Goal: Task Accomplishment & Management: Complete application form

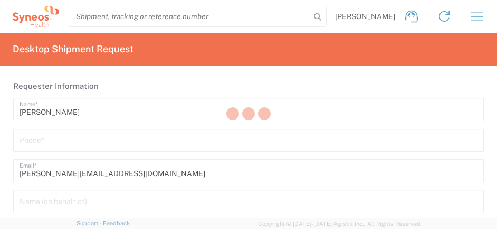
type input "Department"
type input "[GEOGRAPHIC_DATA]"
type input "[US_STATE]"
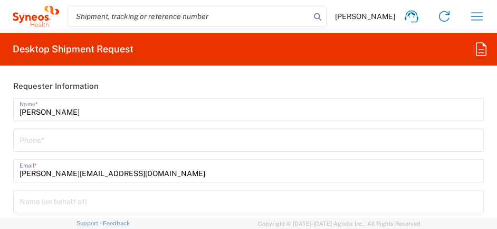
type input "Syneos Health, LLC-[GEOGRAPHIC_DATA] [GEOGRAPHIC_DATA] [GEOGRAPHIC_DATA]"
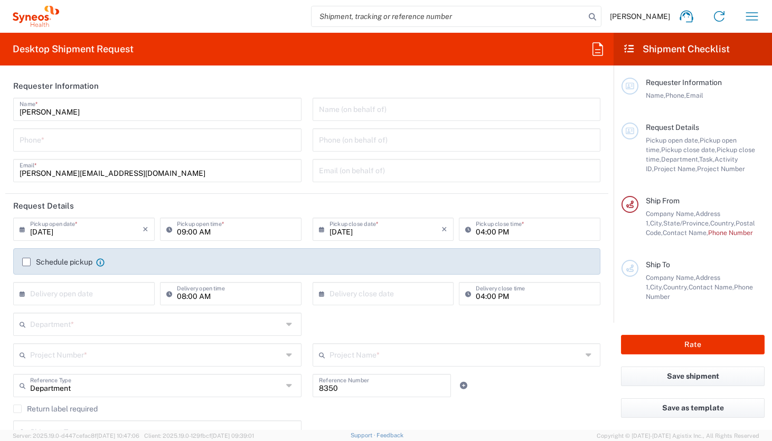
click at [93, 142] on input "tel" at bounding box center [157, 139] width 275 height 18
type input "9194913326"
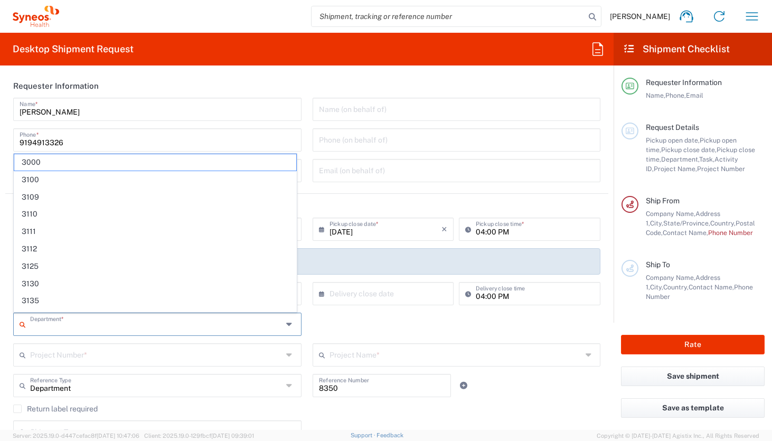
click at [71, 228] on input "text" at bounding box center [156, 323] width 252 height 18
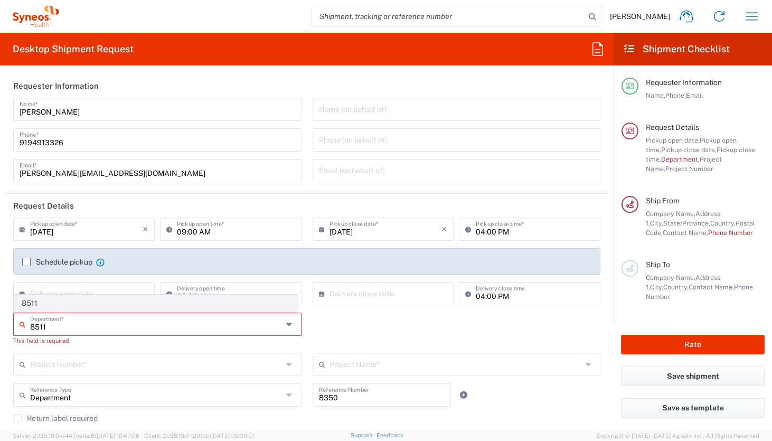
type input "8511"
click at [81, 228] on span "8511" at bounding box center [155, 303] width 282 height 16
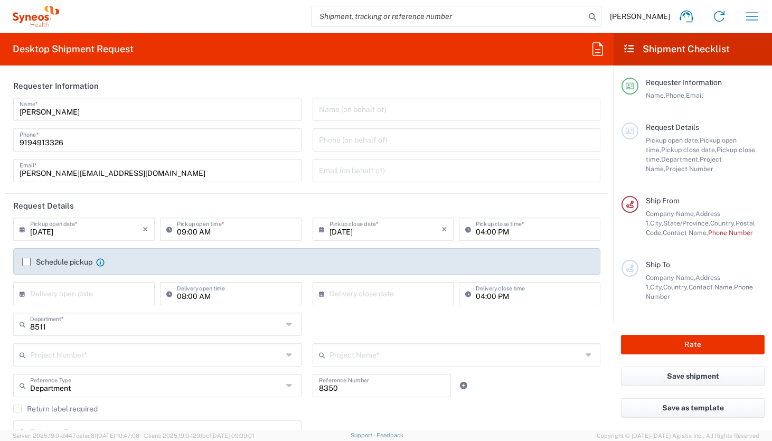
click at [78, 228] on input "text" at bounding box center [156, 354] width 252 height 18
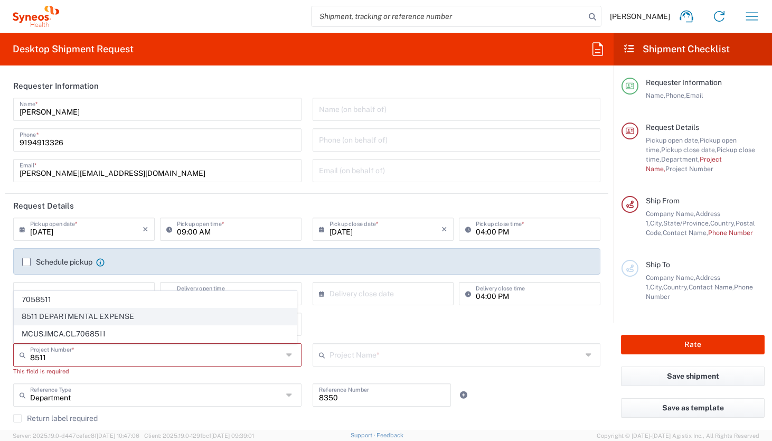
click at [90, 228] on span "8511 DEPARTMENTAL EXPENSE" at bounding box center [155, 316] width 282 height 16
type input "8511 DEPARTMENTAL EXPENSE"
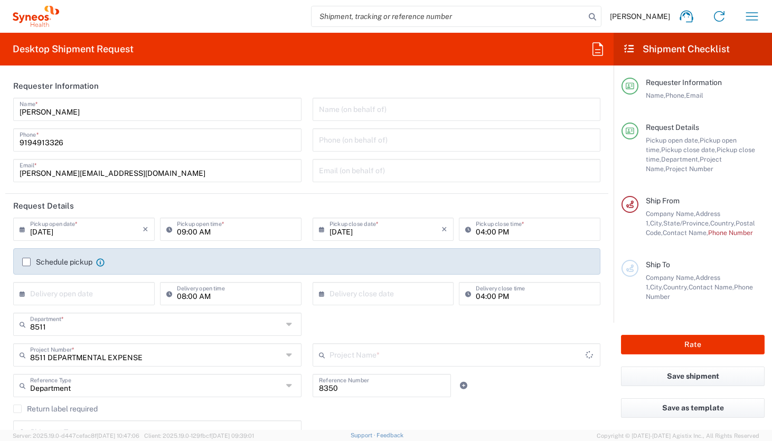
type input "8511 DEPARTMENTAL EXPENSE"
click at [497, 98] on div "Name (on behalf of)" at bounding box center [456, 109] width 288 height 23
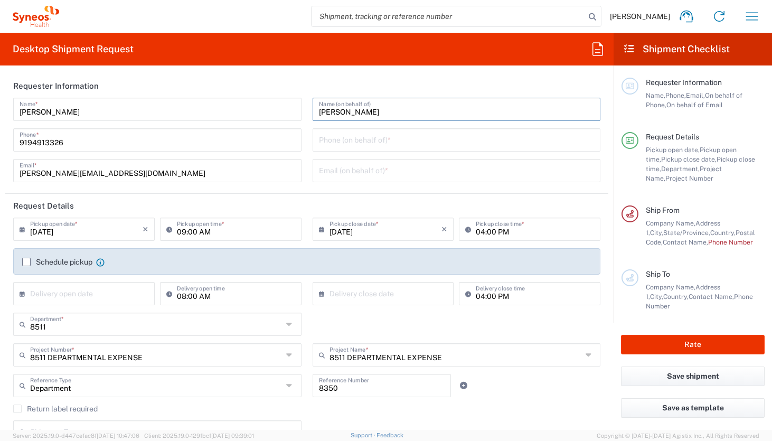
type input "[PERSON_NAME]"
click at [493, 172] on input "text" at bounding box center [456, 169] width 275 height 18
type input "[EMAIL_ADDRESS][DOMAIN_NAME]"
type input "[GEOGRAPHIC_DATA]"
type input "[EMAIL_ADDRESS][DOMAIN_NAME]"
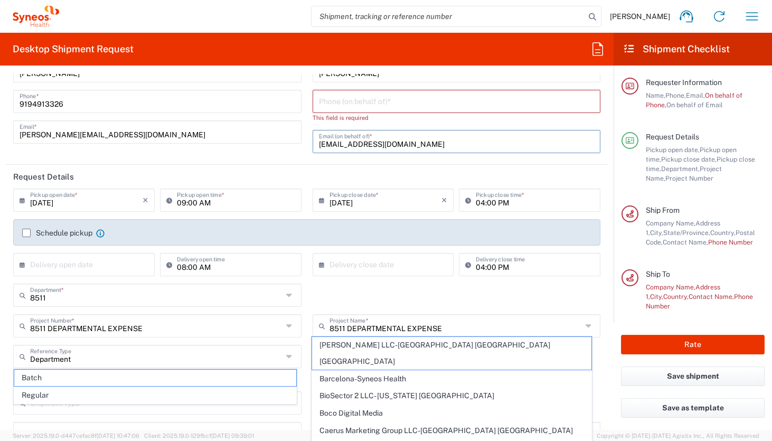
scroll to position [7, 0]
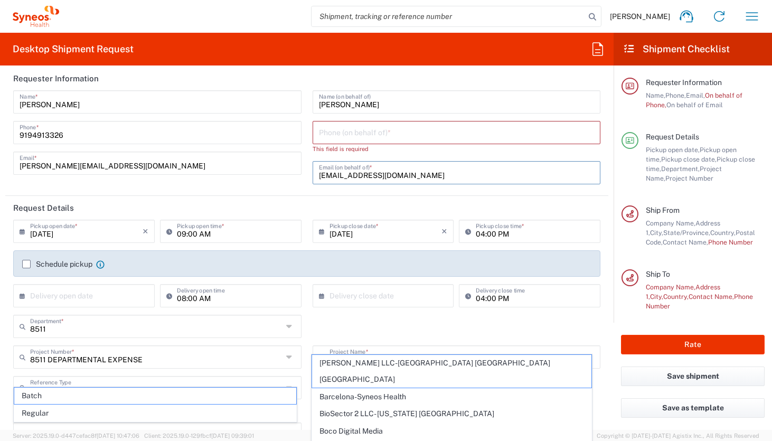
click at [497, 134] on input "tel" at bounding box center [456, 131] width 275 height 18
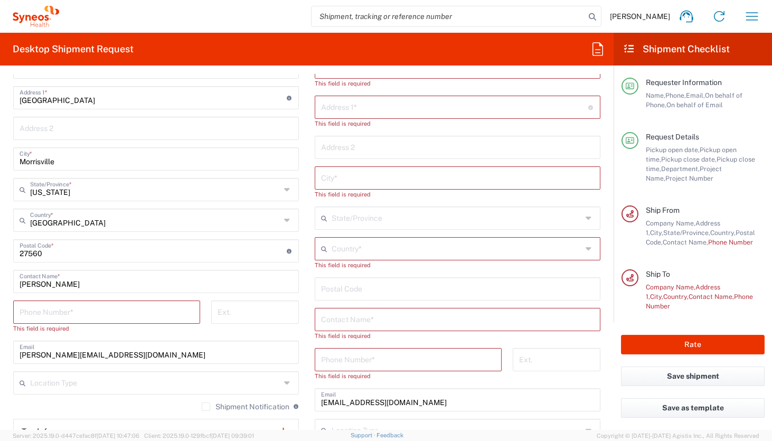
scroll to position [484, 0]
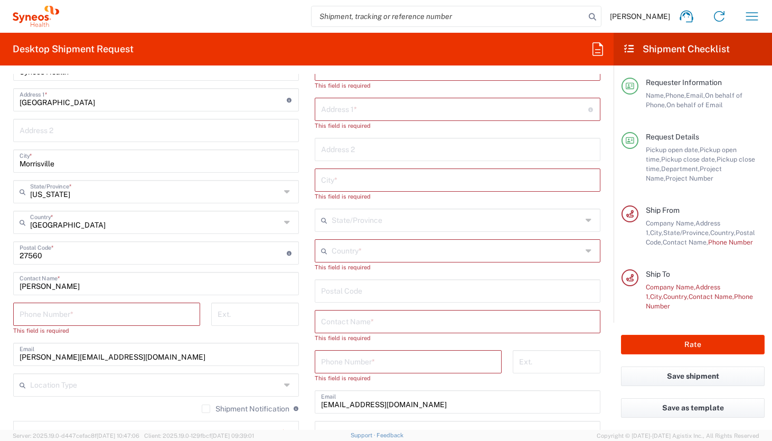
type input "9999999999"
click at [91, 228] on input "tel" at bounding box center [107, 313] width 174 height 18
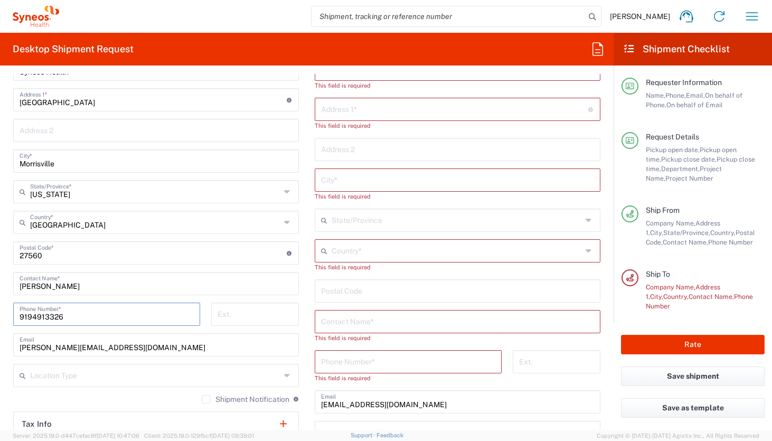
type input "9194913326"
click at [355, 228] on input "text" at bounding box center [457, 320] width 273 height 18
type input "J"
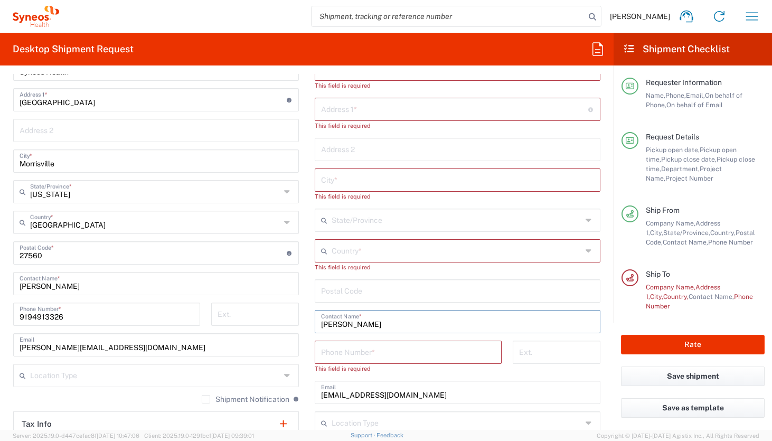
type input "[PERSON_NAME]"
click at [353, 228] on input "tel" at bounding box center [408, 351] width 174 height 18
type input "0"
type input "9999999999"
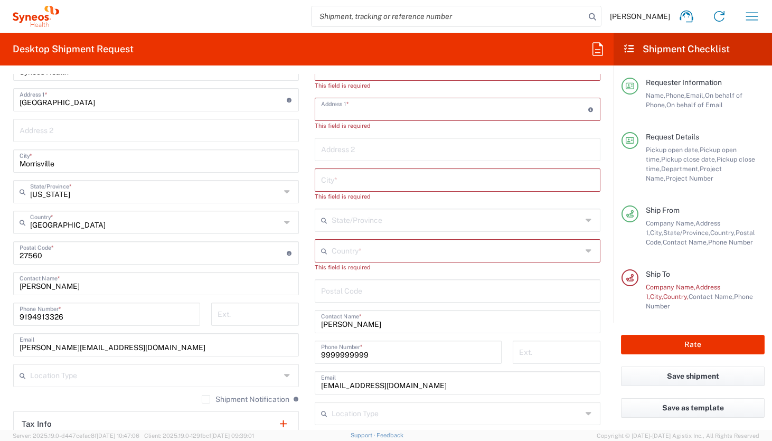
click at [467, 113] on input "text" at bounding box center [454, 108] width 267 height 18
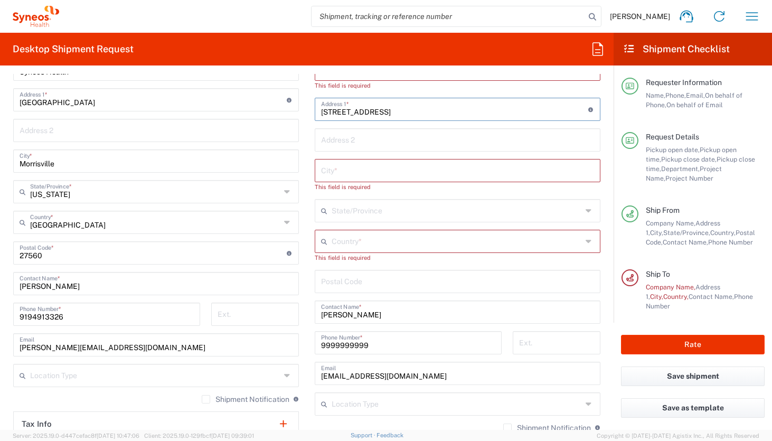
type input "[STREET_ADDRESS]"
click at [331, 139] on input "text" at bounding box center [457, 139] width 273 height 18
type input "3"
type input "3RD FLOOR"
type input "b"
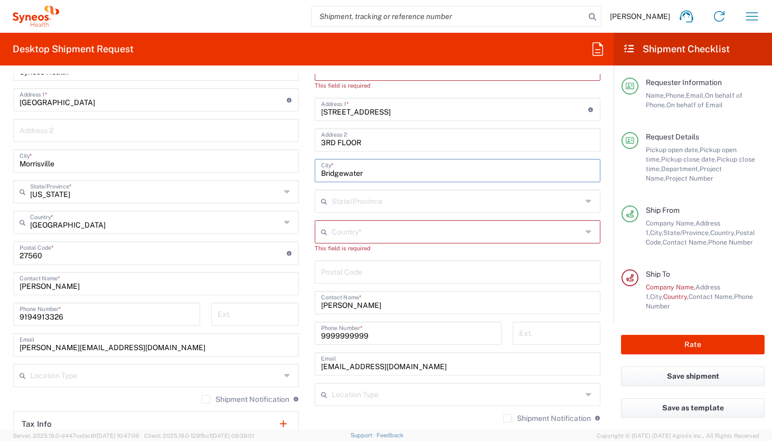
type input "Bridgewater"
click at [423, 228] on input "text" at bounding box center [456, 231] width 250 height 18
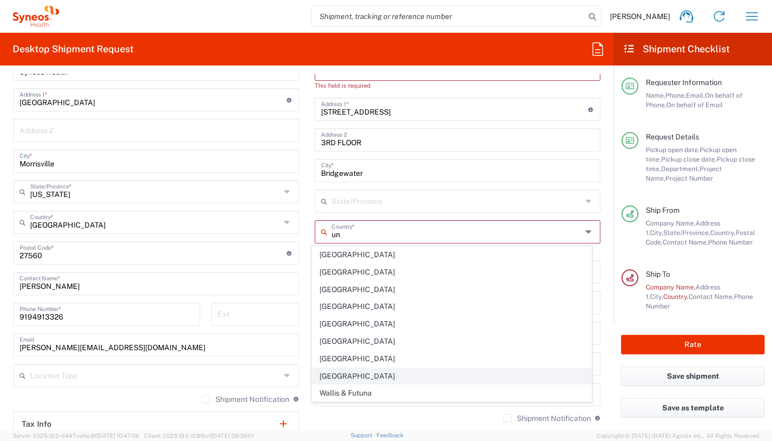
click at [328, 228] on span "[GEOGRAPHIC_DATA]" at bounding box center [452, 376] width 280 height 16
type input "[GEOGRAPHIC_DATA]"
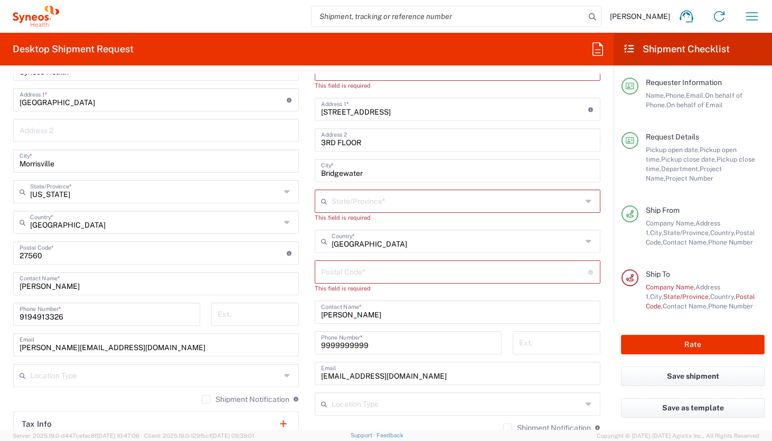
click at [372, 214] on div "This field is required" at bounding box center [458, 217] width 286 height 9
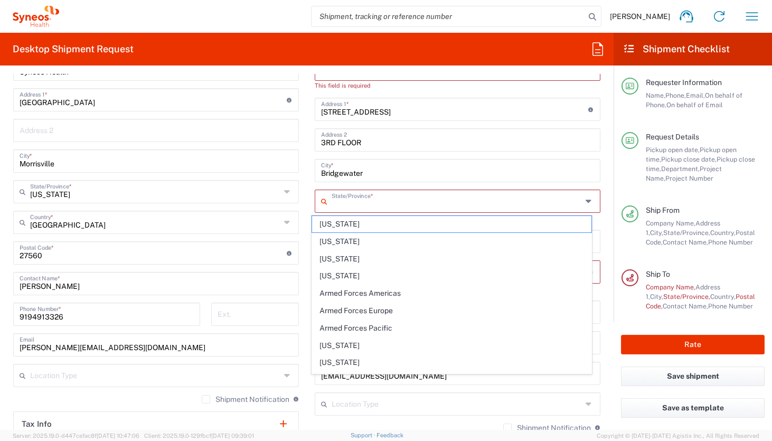
click at [372, 204] on input "text" at bounding box center [456, 200] width 250 height 18
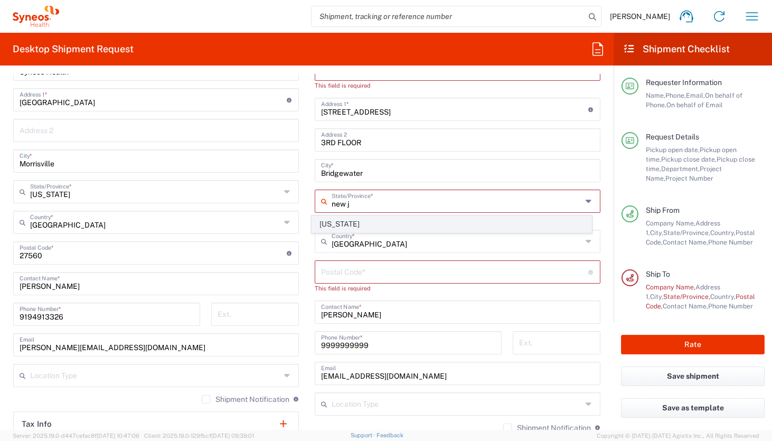
click at [341, 225] on span "[US_STATE]" at bounding box center [452, 224] width 280 height 16
type input "[US_STATE]"
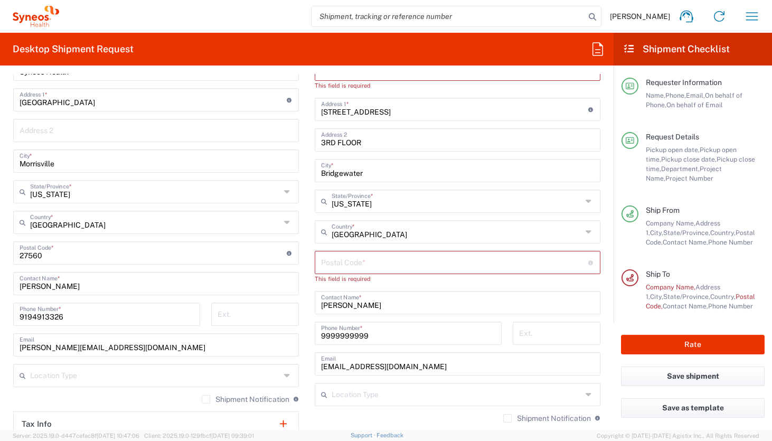
click at [329, 228] on input "undefined" at bounding box center [454, 261] width 267 height 18
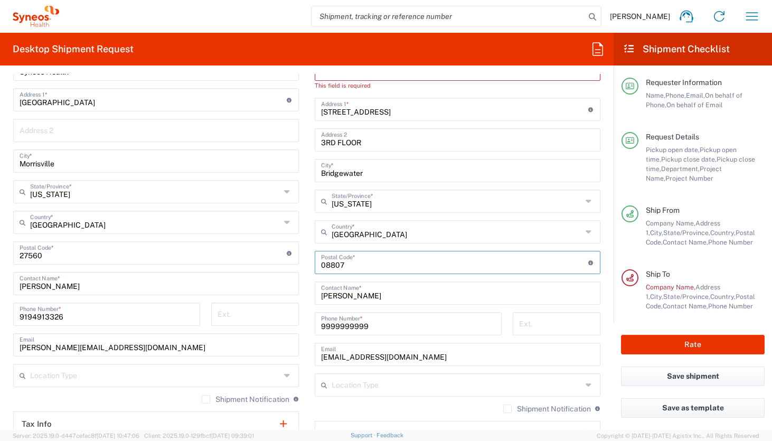
type input "08807"
click at [300, 228] on main "Syneos Health, LLC-[GEOGRAPHIC_DATA] [GEOGRAPHIC_DATA] [GEOGRAPHIC_DATA] Locati…" at bounding box center [155, 248] width 301 height 443
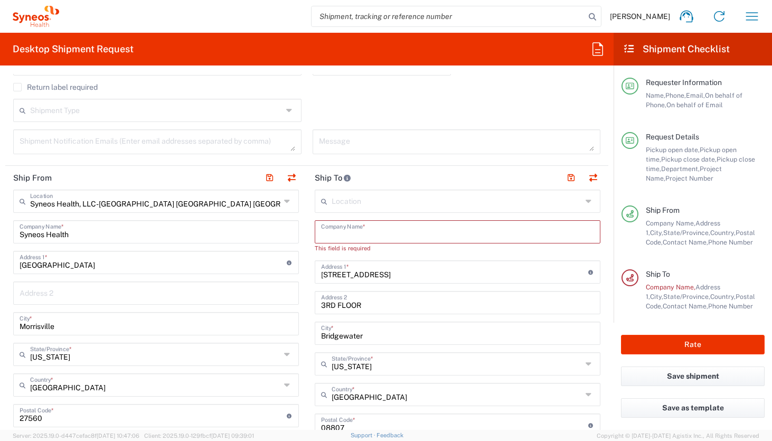
click at [497, 225] on input "text" at bounding box center [457, 231] width 273 height 18
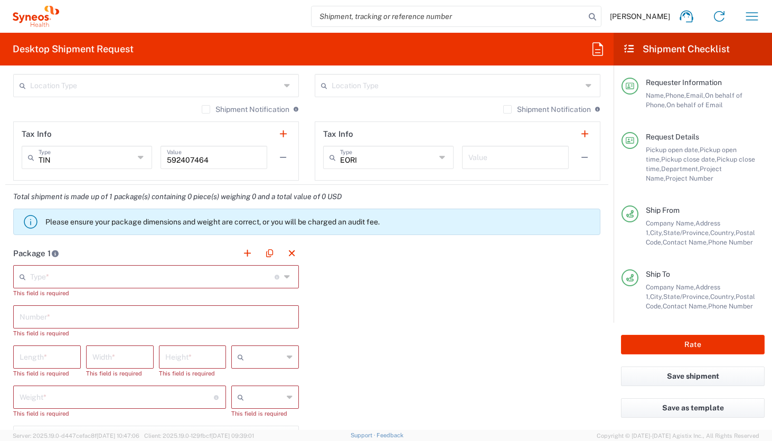
scroll to position [777, 0]
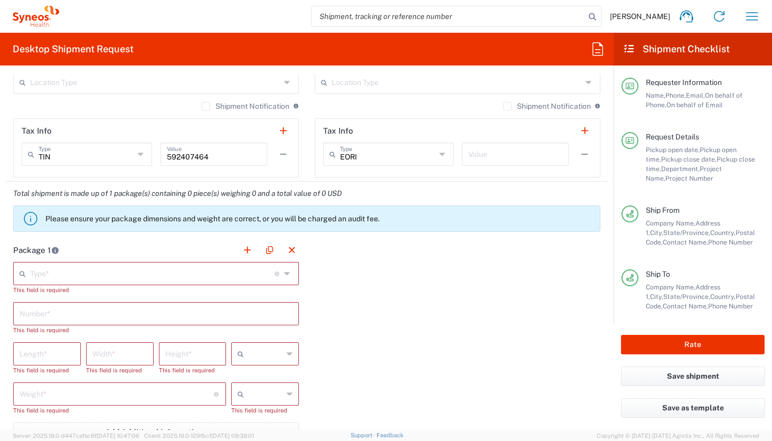
type input "Syneos Health"
click at [187, 228] on input "text" at bounding box center [152, 272] width 244 height 18
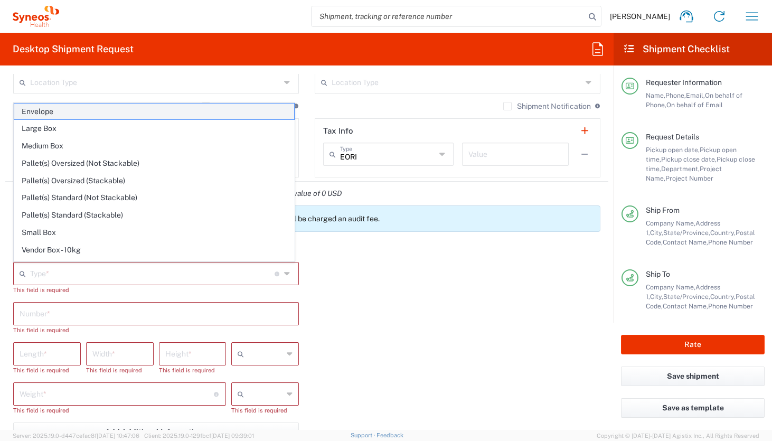
click at [154, 109] on span "Envelope" at bounding box center [154, 111] width 280 height 16
type input "Envelope"
type input "1"
type input "9.5"
type input "12.5"
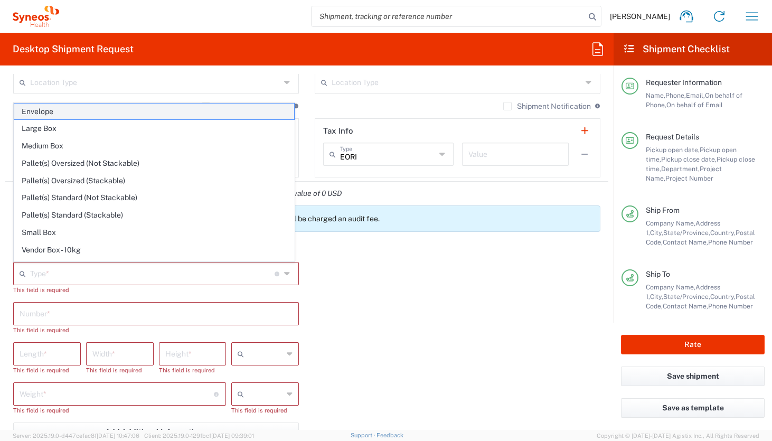
type input "0.25"
type input "in"
type input "0.45"
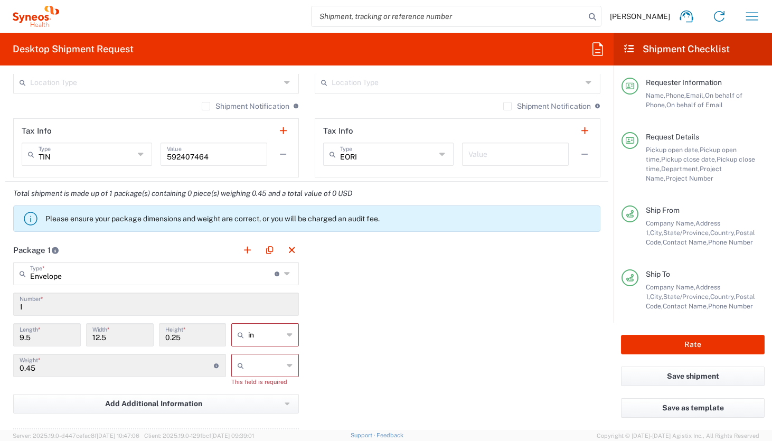
click at [262, 228] on input "1" at bounding box center [156, 303] width 273 height 18
click at [246, 228] on main "Envelope Type * Material used to package goods Envelope Large Box Medium Box Pa…" at bounding box center [155, 368] width 301 height 213
type input "Envelope"
click at [243, 228] on input "Envelope" at bounding box center [152, 272] width 244 height 18
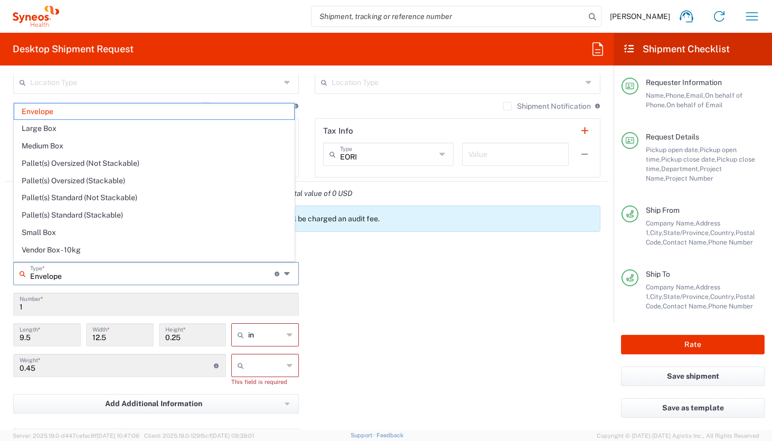
click at [297, 228] on main "Envelope Type * Material used to package goods Envelope Large Box Medium Box Pa…" at bounding box center [155, 368] width 301 height 213
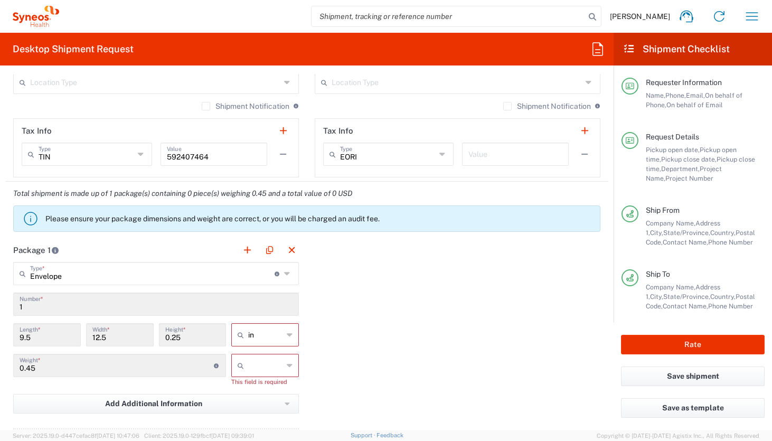
click at [275, 228] on input "text" at bounding box center [265, 365] width 35 height 17
click at [267, 228] on span "lbs" at bounding box center [262, 405] width 64 height 16
type input "lbs"
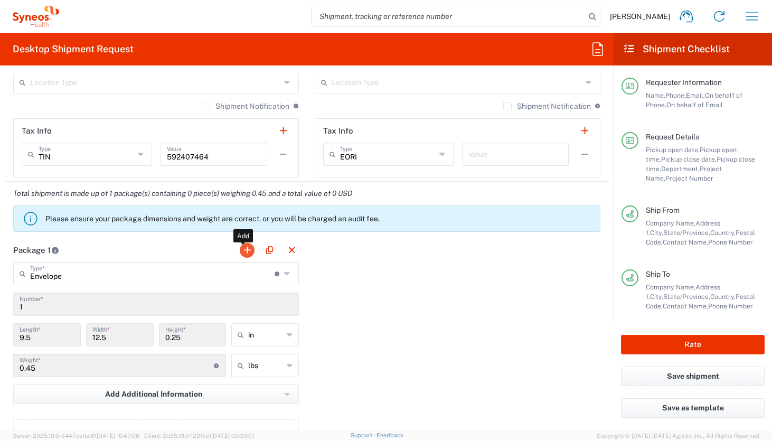
click at [241, 228] on button "button" at bounding box center [247, 250] width 15 height 15
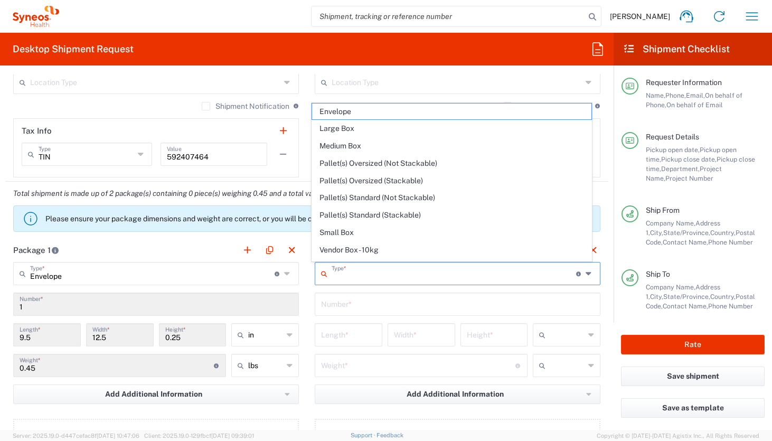
click at [352, 228] on input "text" at bounding box center [453, 272] width 244 height 18
click at [358, 115] on span "Envelope" at bounding box center [452, 111] width 280 height 16
type input "Envelope"
type input "1"
type input "9.5"
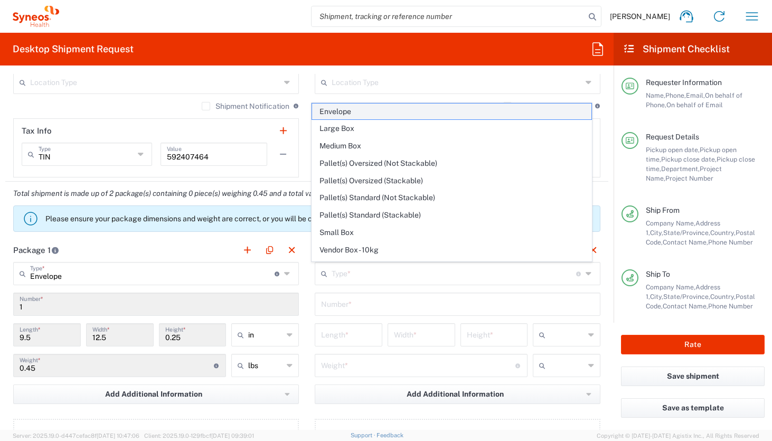
type input "12.5"
type input "0.25"
type input "in"
type input "0.45"
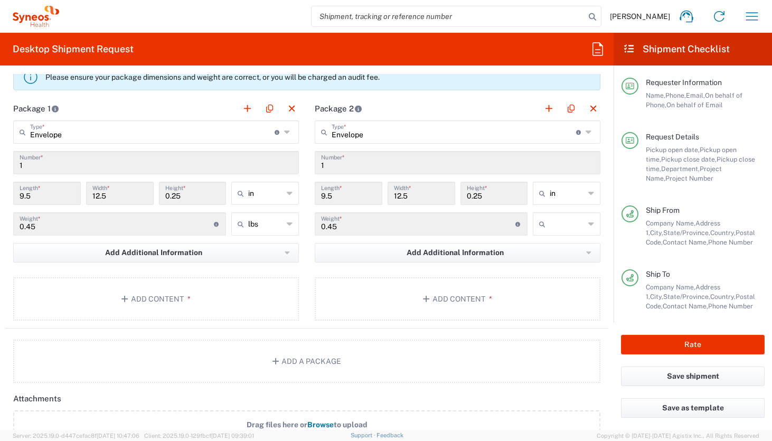
scroll to position [950, 0]
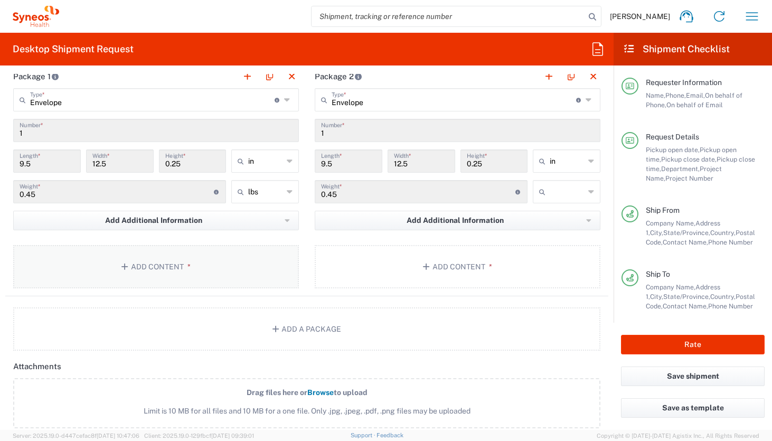
click at [229, 228] on button "Add Content *" at bounding box center [156, 266] width 286 height 43
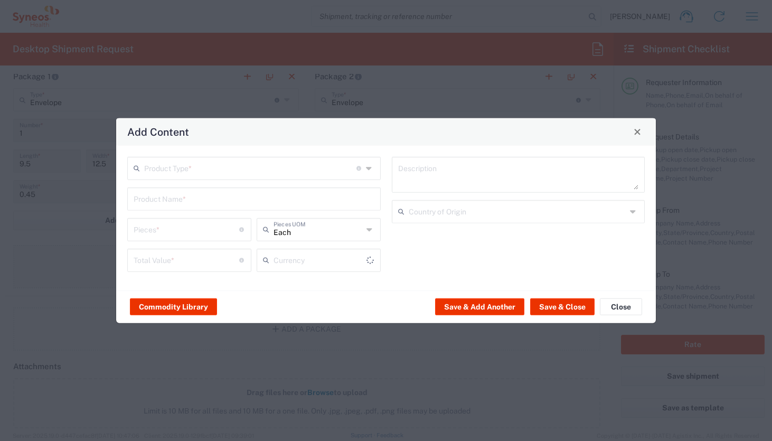
type input "US Dollar"
click at [221, 159] on input "text" at bounding box center [250, 167] width 212 height 18
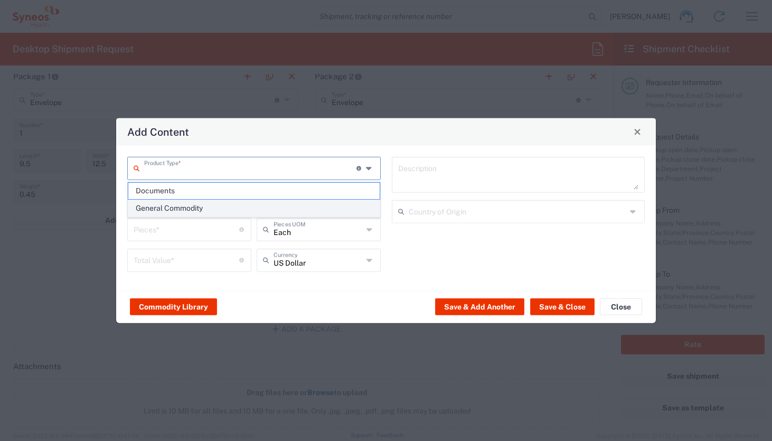
click at [211, 203] on span "General Commodity" at bounding box center [253, 208] width 251 height 16
type input "General Commodity"
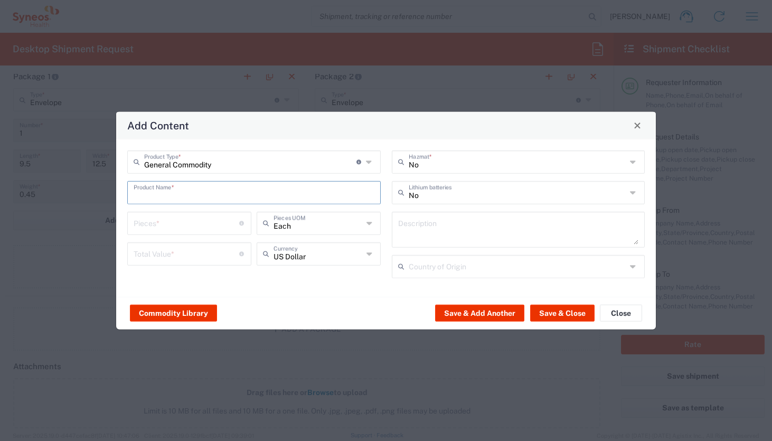
click at [207, 194] on input "text" at bounding box center [254, 191] width 241 height 18
type input "Mail"
click at [497, 228] on button "Close" at bounding box center [621, 313] width 42 height 17
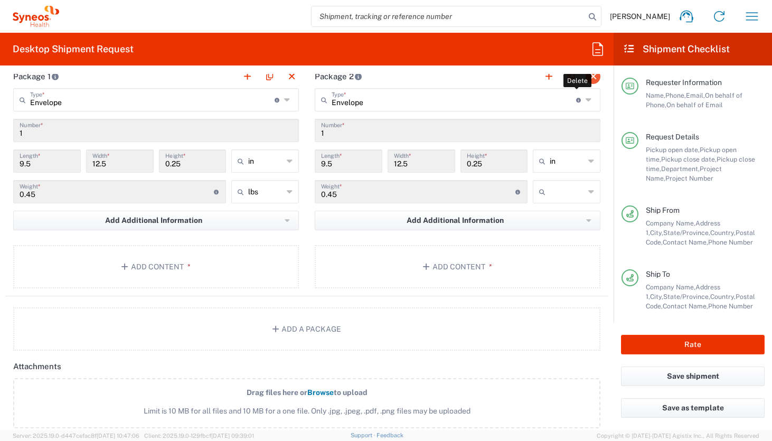
click at [497, 77] on button "button" at bounding box center [592, 76] width 15 height 15
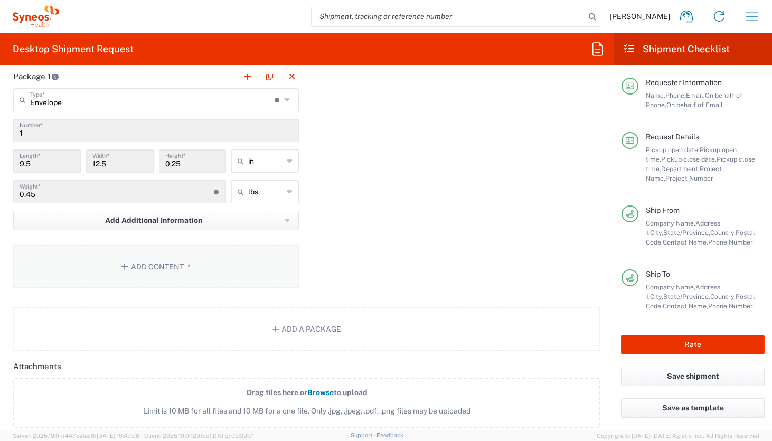
click at [184, 228] on button "Add Content *" at bounding box center [156, 266] width 286 height 43
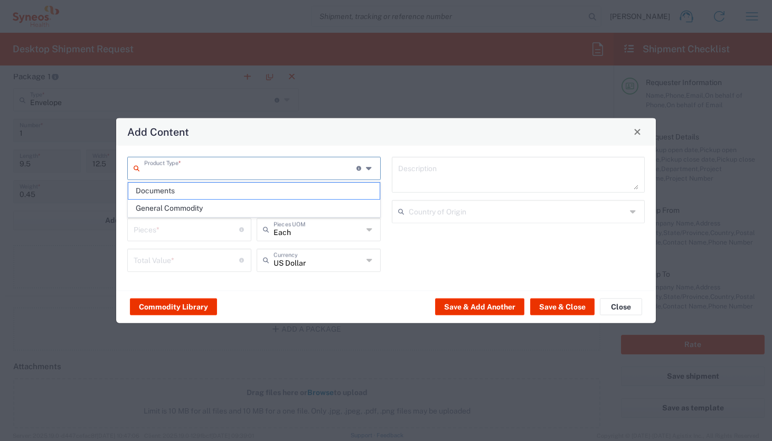
click at [188, 170] on input "text" at bounding box center [250, 167] width 212 height 18
click at [184, 203] on span "General Commodity" at bounding box center [253, 208] width 251 height 16
type input "General Commodity"
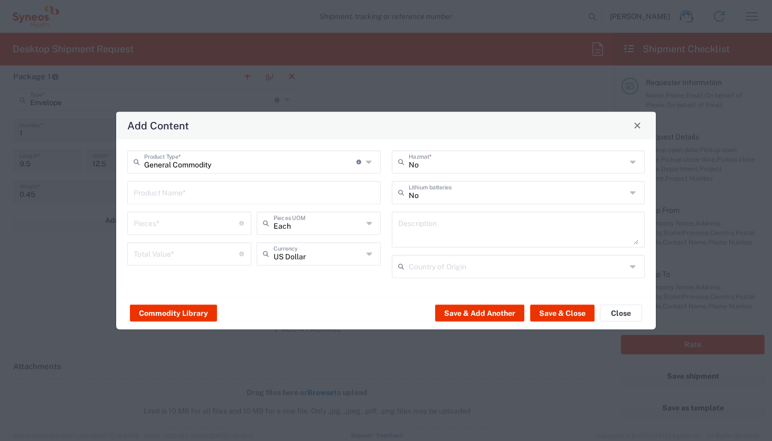
click at [185, 190] on input "text" at bounding box center [254, 191] width 241 height 18
type input "Mail"
click at [172, 218] on input "number" at bounding box center [187, 222] width 106 height 18
type input "30"
click at [147, 228] on input "number" at bounding box center [187, 252] width 106 height 18
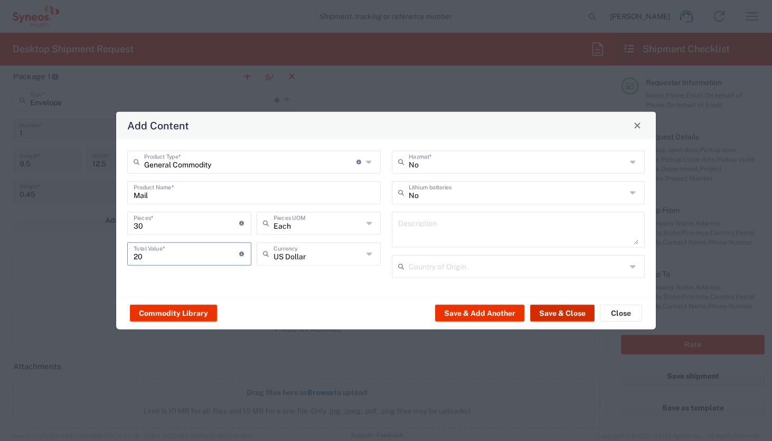
type input "2"
type input "50"
click at [497, 228] on button "Save & Close" at bounding box center [562, 313] width 64 height 17
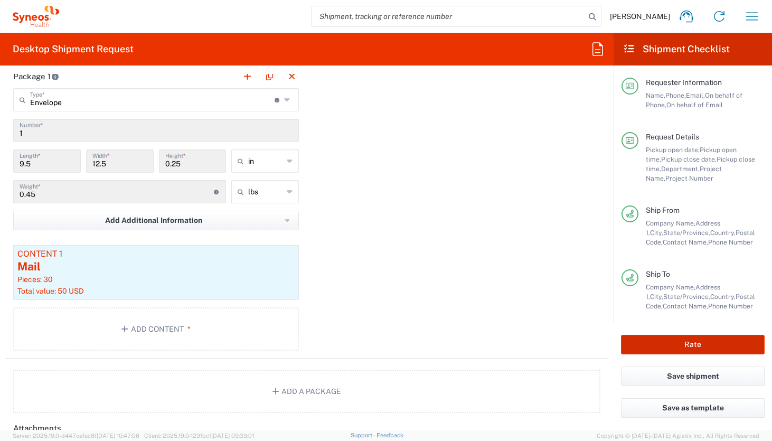
click at [497, 228] on button "Rate" at bounding box center [693, 345] width 144 height 20
type input "8511 DEPARTMENTAL EXPENSE"
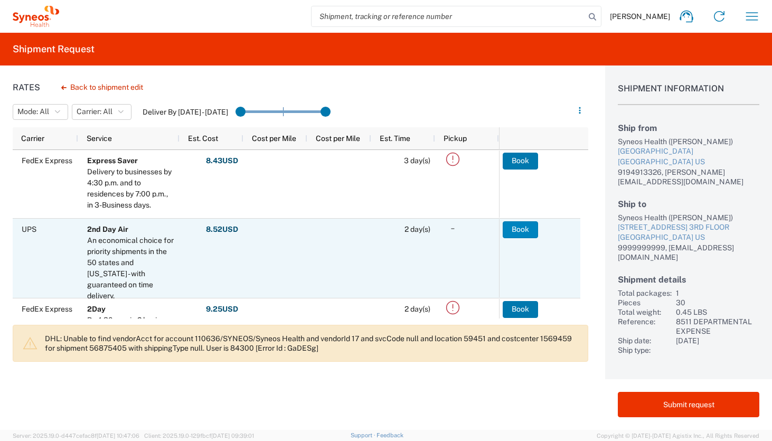
click at [497, 228] on button "Book" at bounding box center [519, 229] width 35 height 17
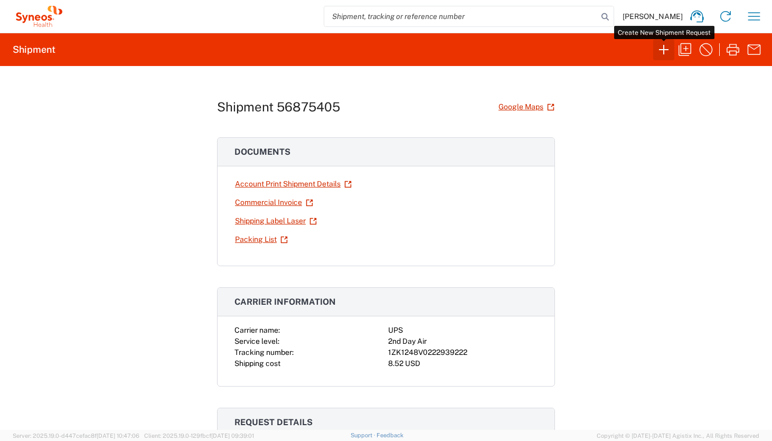
click at [497, 55] on icon "button" at bounding box center [663, 49] width 17 height 17
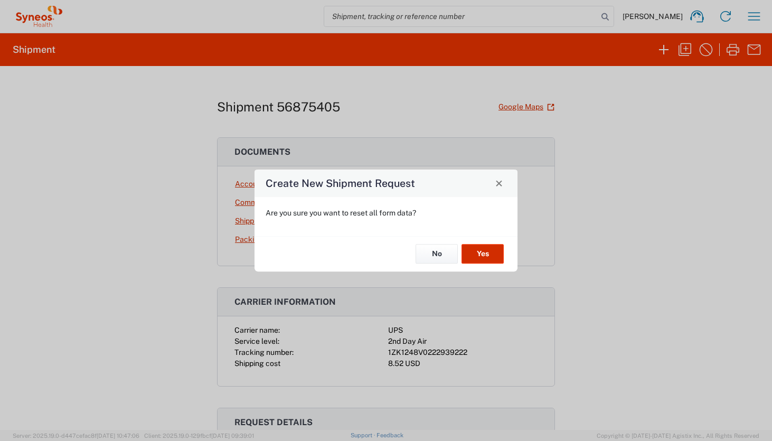
click at [482, 228] on button "Yes" at bounding box center [482, 254] width 42 height 20
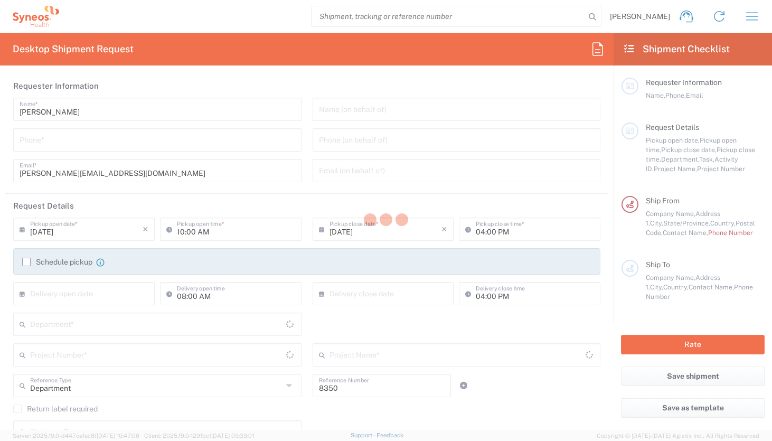
type input "[US_STATE]"
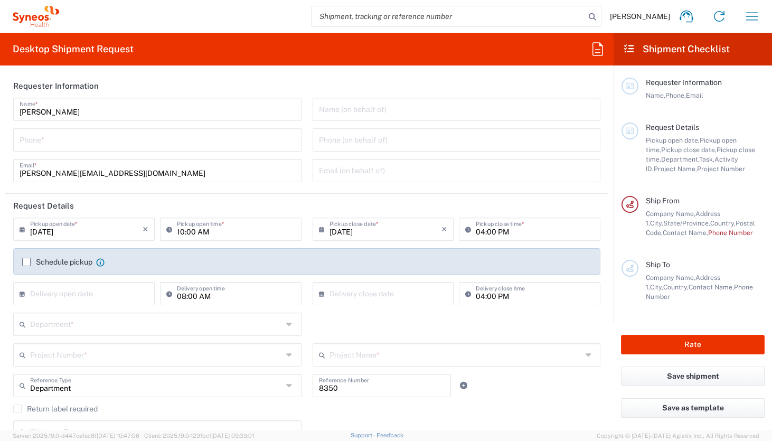
click at [149, 143] on input "tel" at bounding box center [157, 139] width 275 height 18
type input "9194913326"
click at [376, 111] on input "text" at bounding box center [456, 108] width 275 height 18
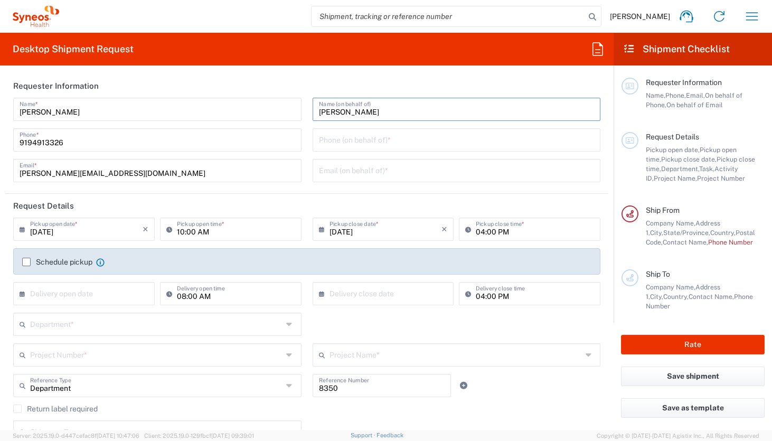
type input "[PERSON_NAME]"
click at [455, 170] on input "text" at bounding box center [456, 169] width 275 height 18
type input "[EMAIL_ADDRESS][PERSON_NAME][DOMAIN_NAME]"
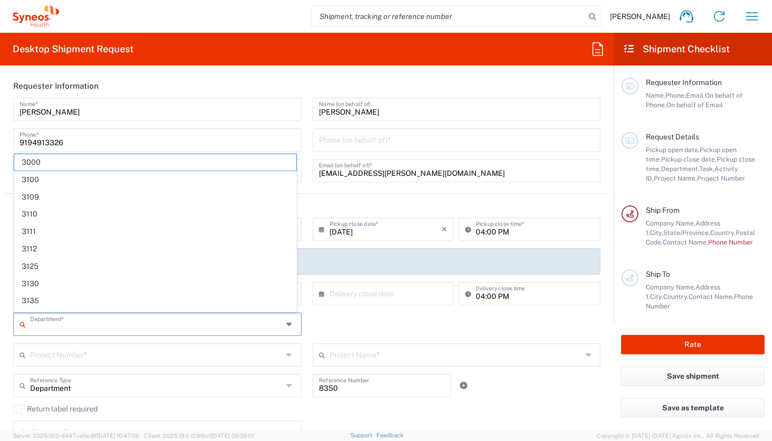
click at [267, 228] on input "text" at bounding box center [156, 323] width 252 height 18
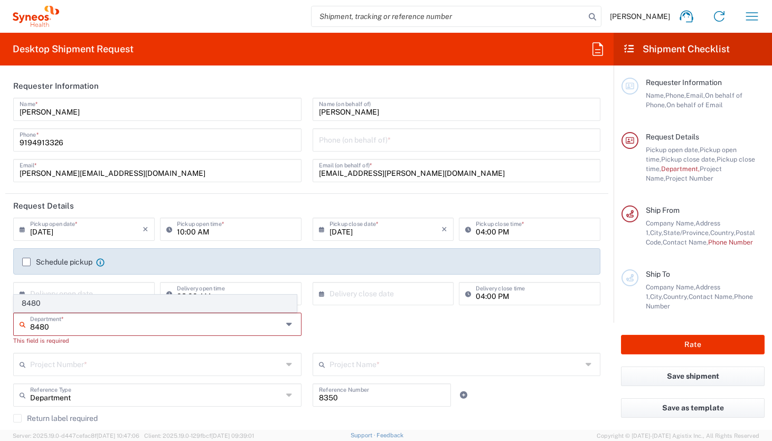
type input "8480"
click at [103, 228] on span "8480" at bounding box center [155, 303] width 282 height 16
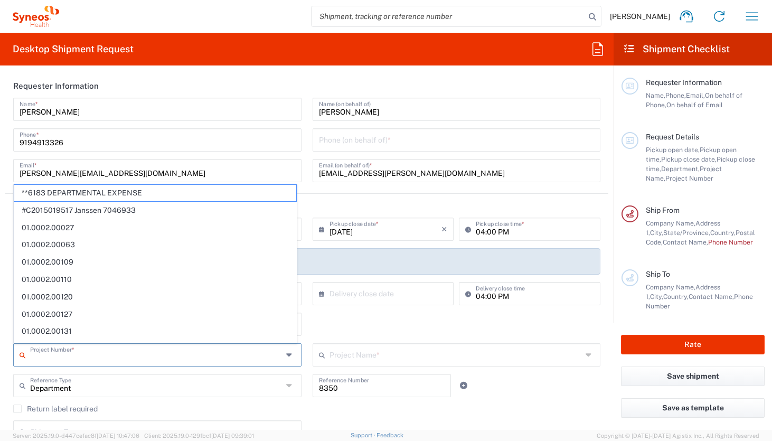
click at [100, 228] on input "text" at bounding box center [156, 354] width 252 height 18
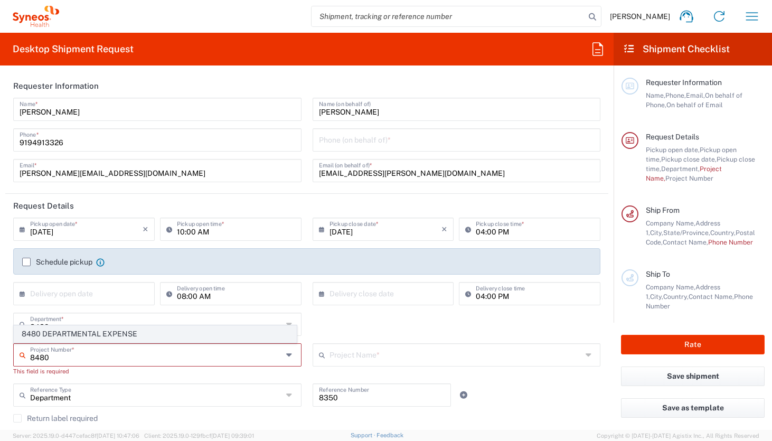
click at [65, 228] on span "8480 DEPARTMENTAL EXPENSE" at bounding box center [155, 334] width 282 height 16
type input "8480 DEPARTMENTAL EXPENSE"
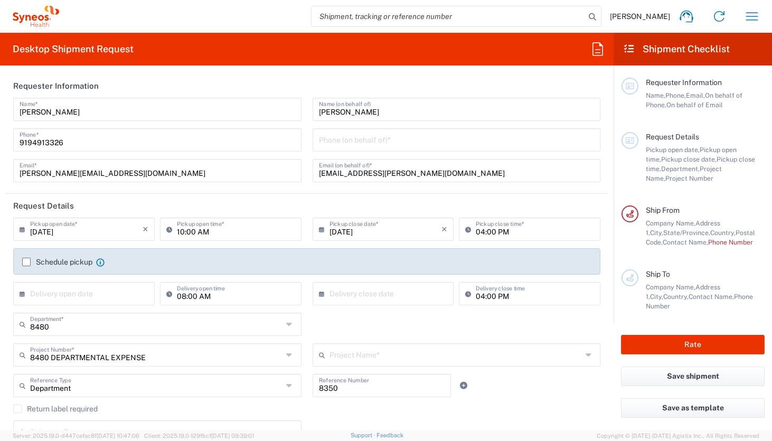
type input "8480 DEPARTMENTAL EXPENSE"
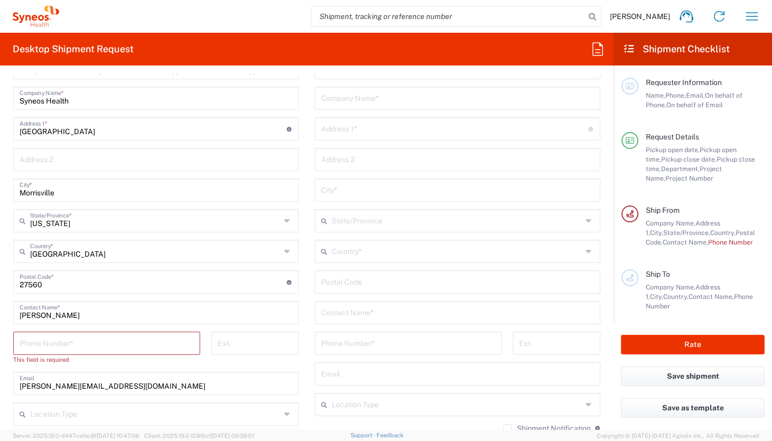
scroll to position [454, 0]
click at [108, 228] on input "tel" at bounding box center [107, 343] width 174 height 18
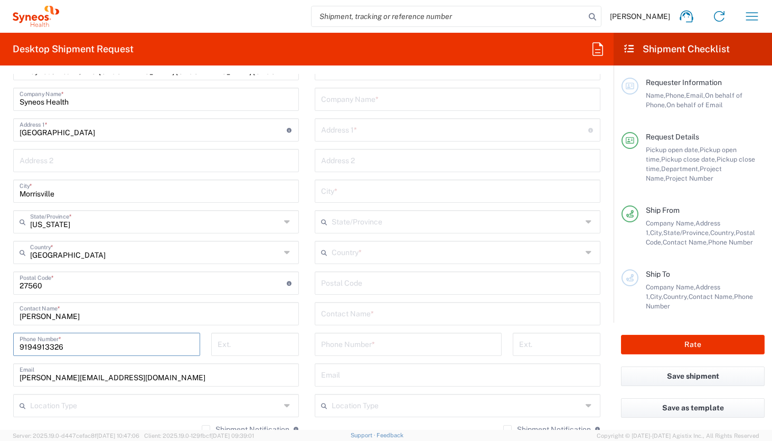
type input "9194913326"
click at [378, 101] on input "text" at bounding box center [457, 98] width 273 height 18
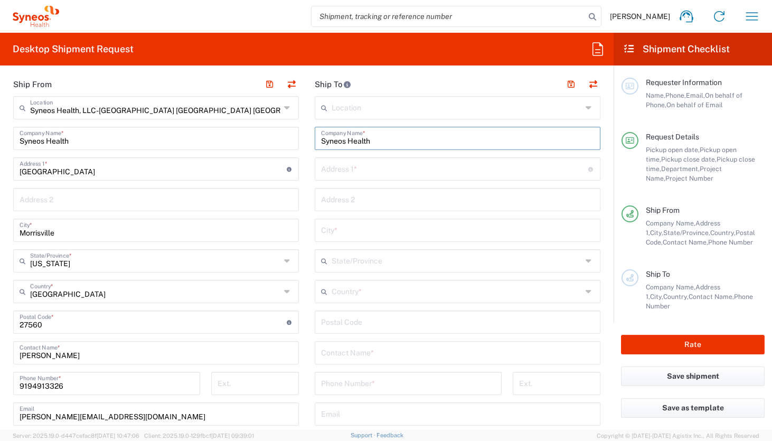
scroll to position [423, 0]
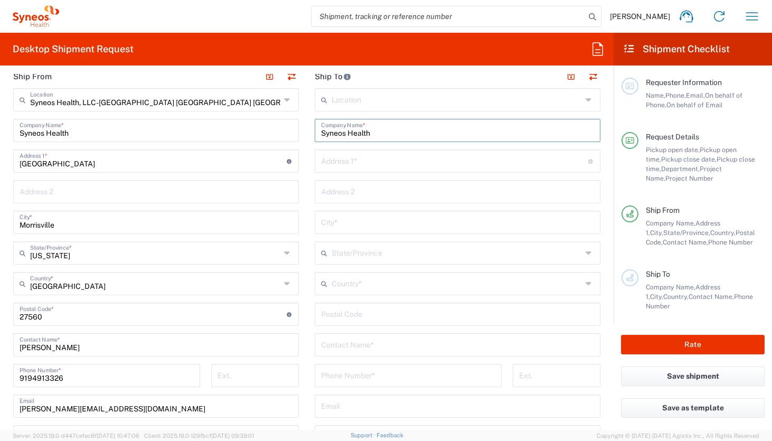
type input "Syneos Health"
click at [494, 160] on input "text" at bounding box center [454, 160] width 267 height 18
type input "[STREET_ADDRESS]"
click at [469, 200] on div "Address 2" at bounding box center [458, 191] width 286 height 23
type input "16th Floor"
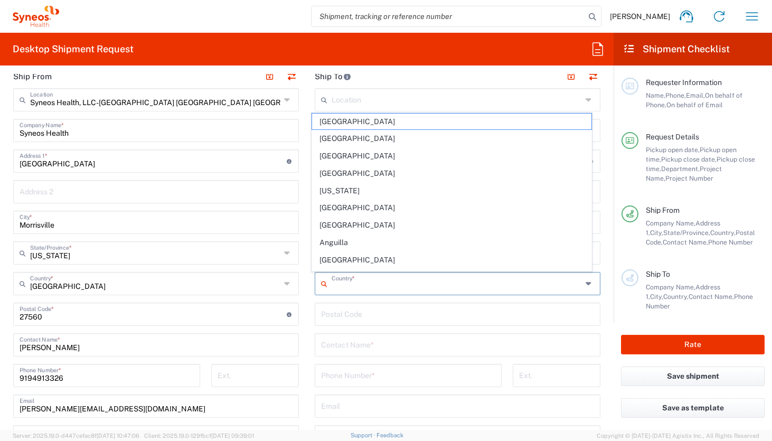
click at [439, 228] on input "text" at bounding box center [456, 282] width 250 height 18
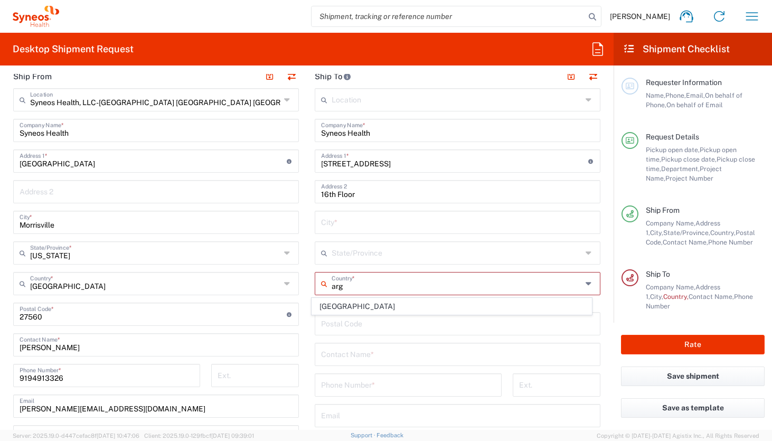
scroll to position [0, 0]
click at [440, 228] on span "[GEOGRAPHIC_DATA]" at bounding box center [452, 306] width 280 height 16
type input "[GEOGRAPHIC_DATA]"
type input "Sender/Shipper"
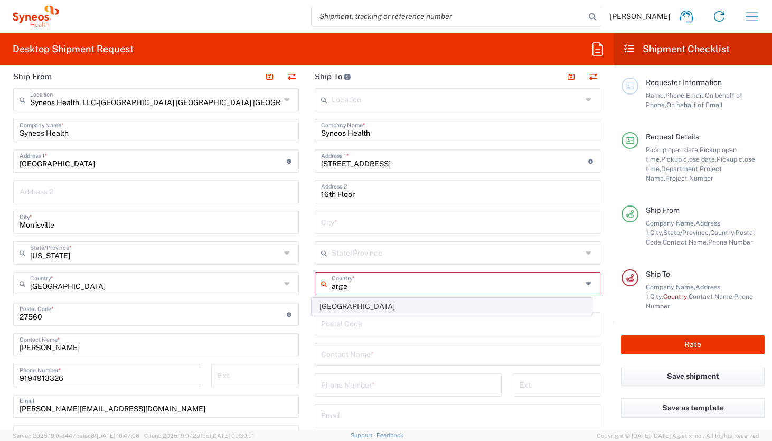
type input "Delivery Duty Paid"
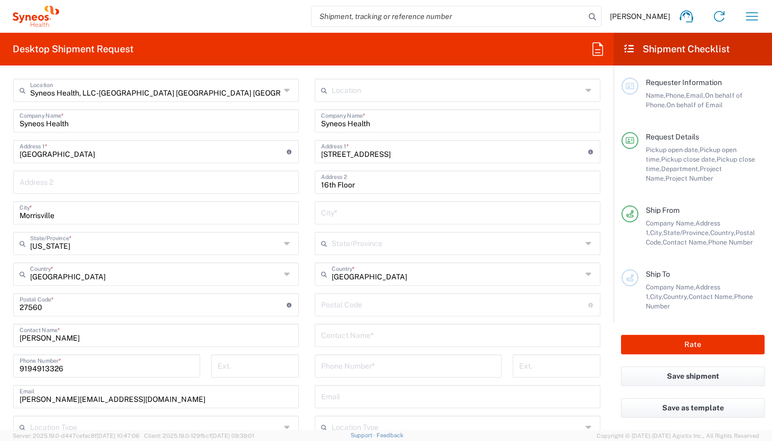
scroll to position [434, 0]
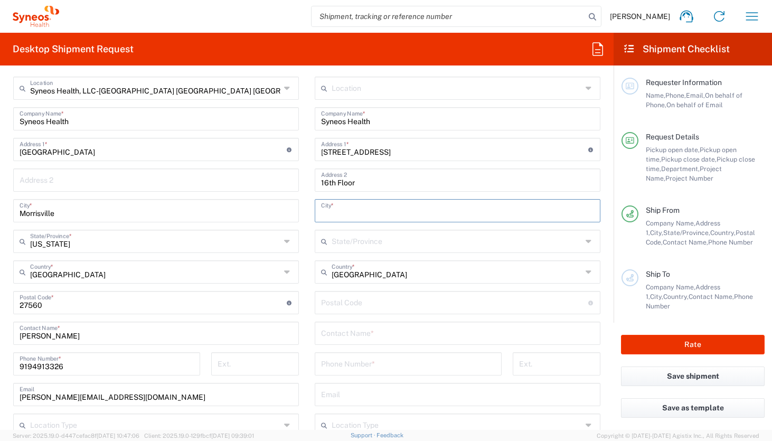
click at [419, 217] on input "text" at bounding box center [457, 210] width 273 height 18
type input "CABA"
click at [411, 228] on input "undefined" at bounding box center [454, 301] width 267 height 18
click at [339, 228] on input "undefined" at bounding box center [454, 301] width 267 height 18
type input "C1429 BMS"
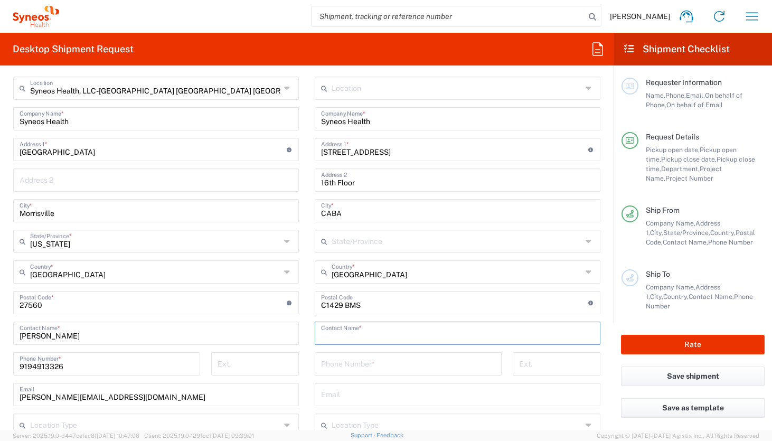
click at [388, 228] on input "text" at bounding box center [457, 332] width 273 height 18
type input "[PERSON_NAME]"
click at [371, 228] on input "tel" at bounding box center [408, 363] width 174 height 18
type input "9999999999"
click at [309, 228] on main "Location [PERSON_NAME] LLC-[GEOGRAPHIC_DATA] [GEOGRAPHIC_DATA] [GEOGRAPHIC_DATA…" at bounding box center [457, 298] width 301 height 443
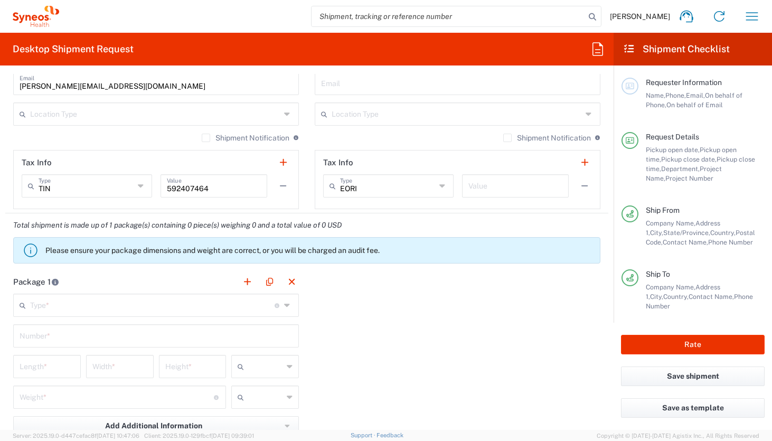
scroll to position [770, 0]
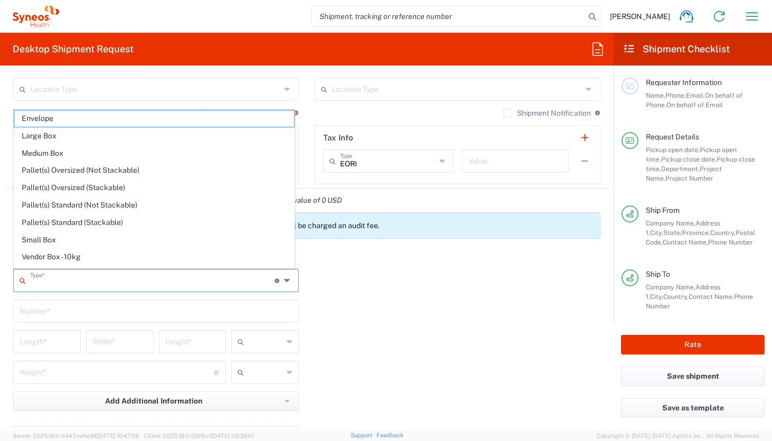
click at [228, 228] on input "text" at bounding box center [152, 279] width 244 height 18
click at [175, 118] on span "Envelope" at bounding box center [154, 118] width 280 height 16
type input "Envelope"
type input "1"
type input "9.5"
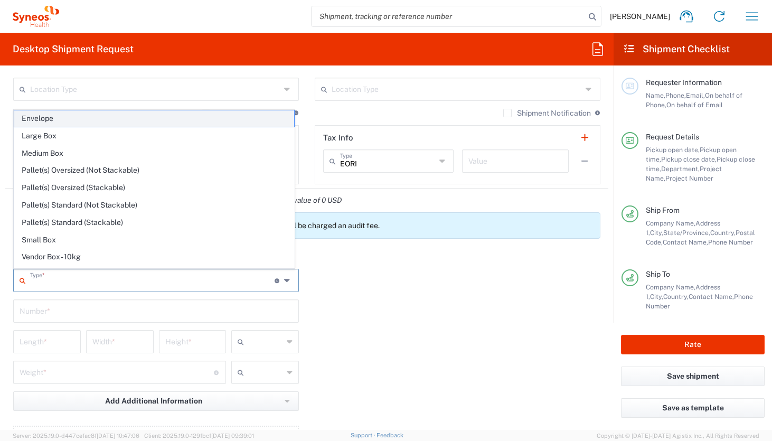
type input "12.5"
type input "0.25"
type input "in"
type input "0.45"
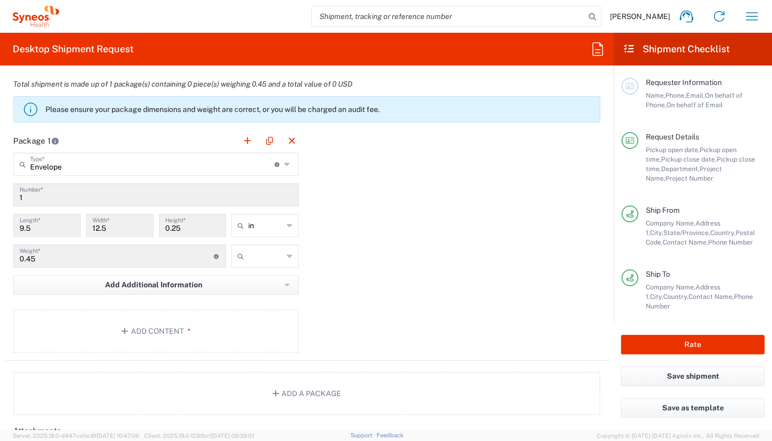
scroll to position [895, 0]
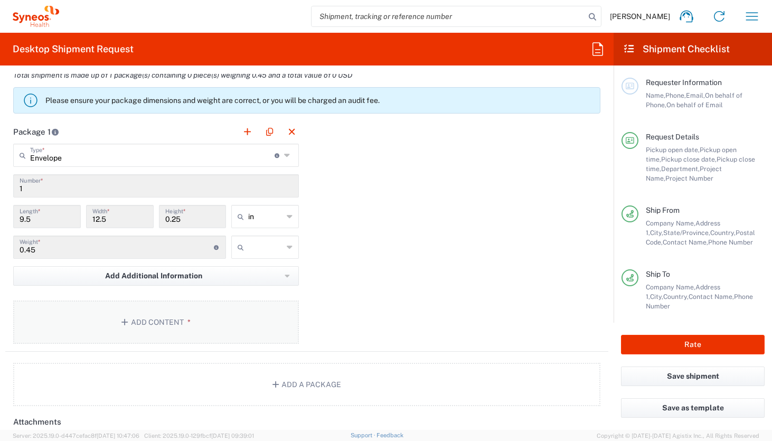
click at [245, 228] on button "Add Content *" at bounding box center [156, 321] width 286 height 43
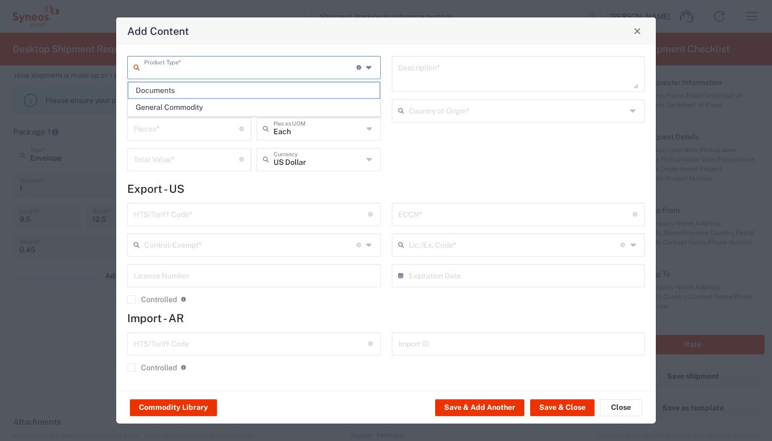
click at [208, 67] on input "text" at bounding box center [250, 67] width 212 height 18
click at [207, 105] on span "General Commodity" at bounding box center [253, 107] width 251 height 16
type input "General Commodity"
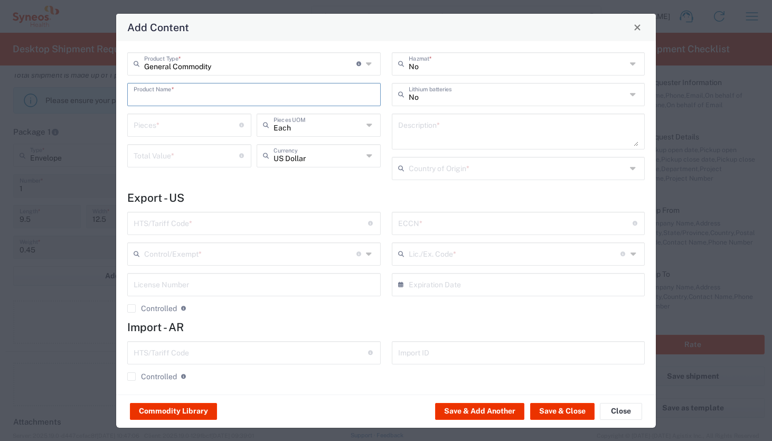
click at [206, 93] on input "text" at bounding box center [254, 93] width 241 height 18
type input "Mail"
click at [196, 117] on input "number" at bounding box center [187, 124] width 106 height 18
type input "100"
click at [210, 146] on input "number" at bounding box center [187, 155] width 106 height 18
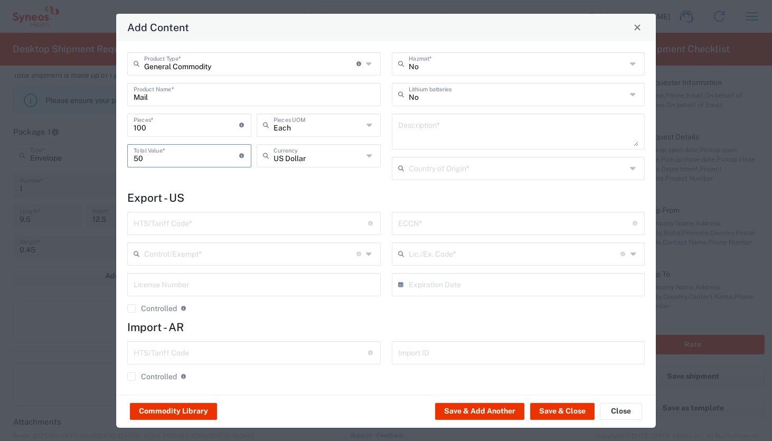
type input "50"
click at [283, 223] on input "text" at bounding box center [251, 222] width 234 height 18
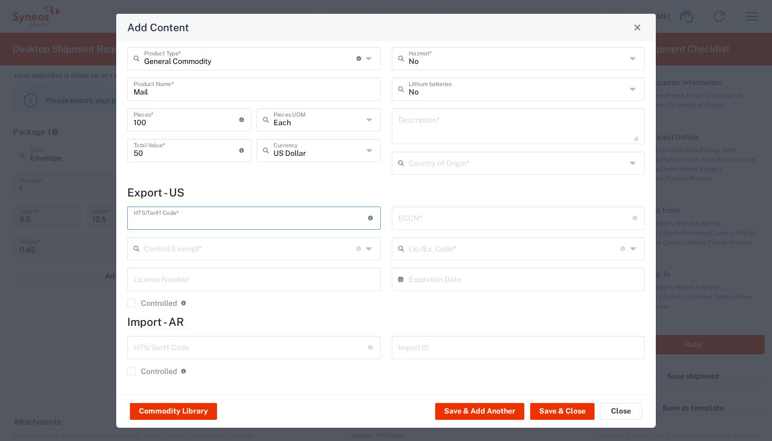
scroll to position [0, 0]
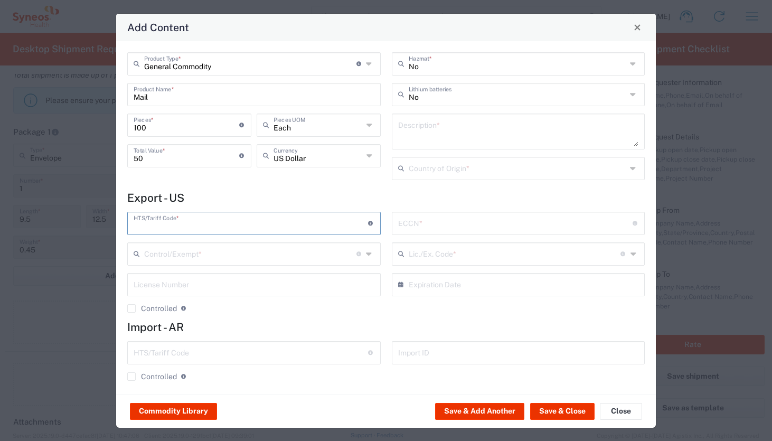
click at [437, 125] on textarea at bounding box center [518, 132] width 241 height 30
